Goal: Information Seeking & Learning: Learn about a topic

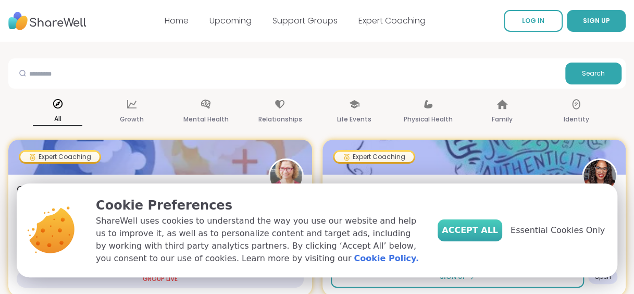
click at [498, 228] on span "Accept All" at bounding box center [470, 230] width 56 height 13
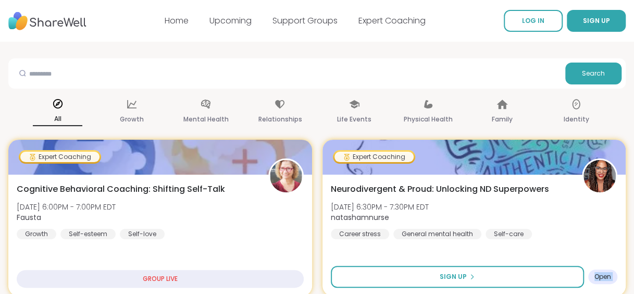
click at [431, 111] on div "Physical Health" at bounding box center [427, 112] width 49 height 39
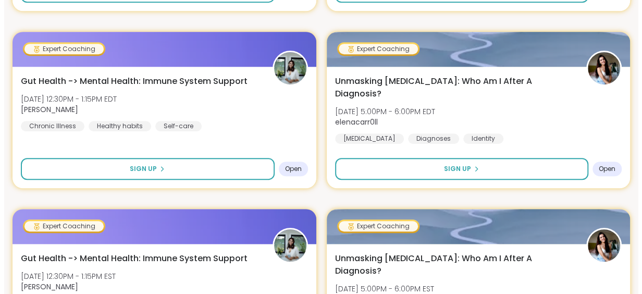
scroll to position [285, 0]
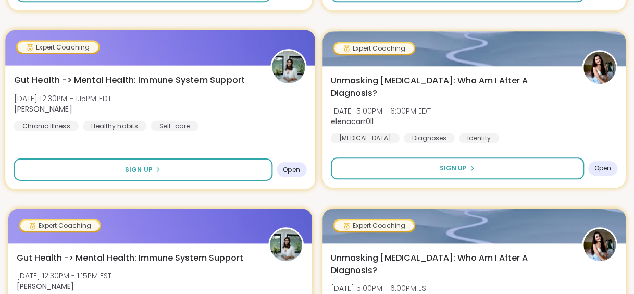
click at [55, 122] on div "Chronic Illness" at bounding box center [46, 125] width 65 height 10
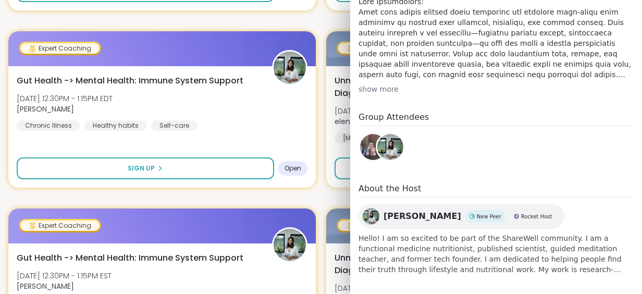
scroll to position [286, 0]
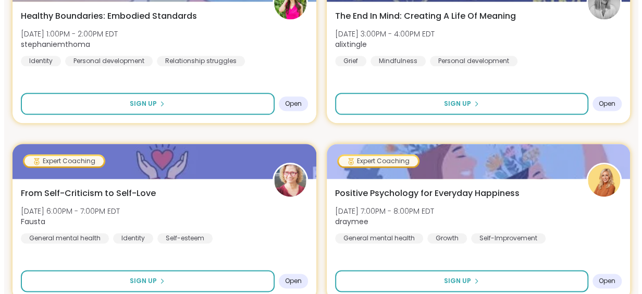
scroll to position [528, 0]
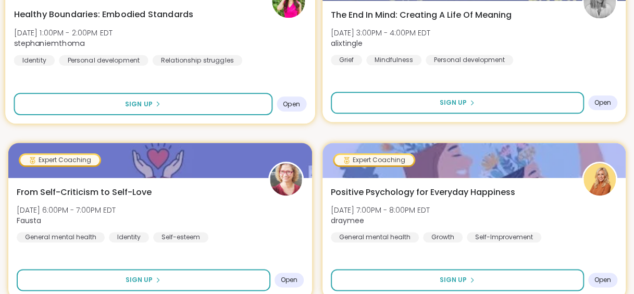
click at [220, 59] on div "Relationship struggles" at bounding box center [198, 60] width 90 height 10
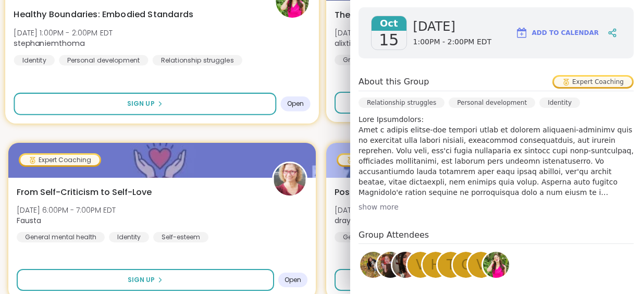
scroll to position [169, 0]
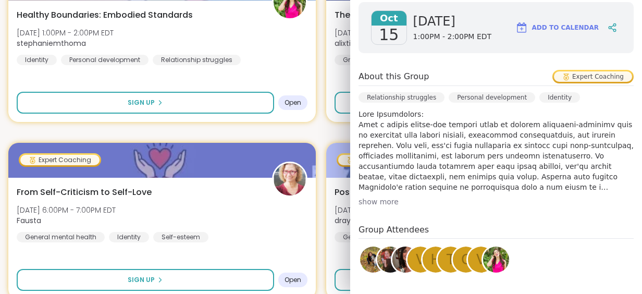
click at [625, 28] on div "Oct 15 Wednesday 1:00PM - 2:00PM EDT Add to Calendar About this Group Expert Co…" at bounding box center [496, 200] width 292 height 412
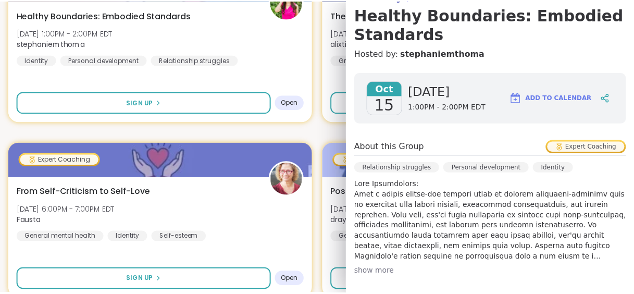
scroll to position [0, 0]
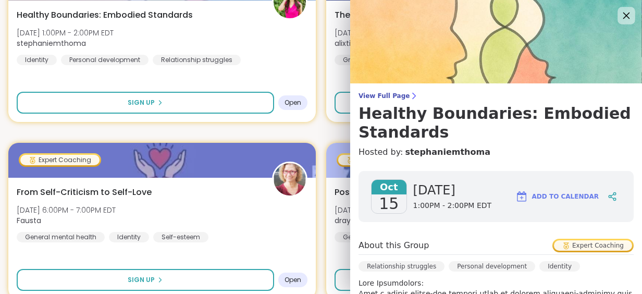
click at [619, 20] on icon at bounding box center [625, 15] width 13 height 13
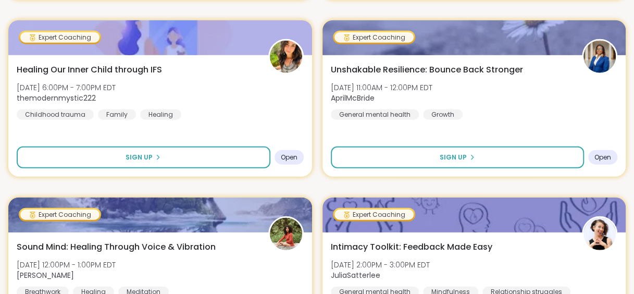
scroll to position [1198, 0]
